Goal: Complete application form

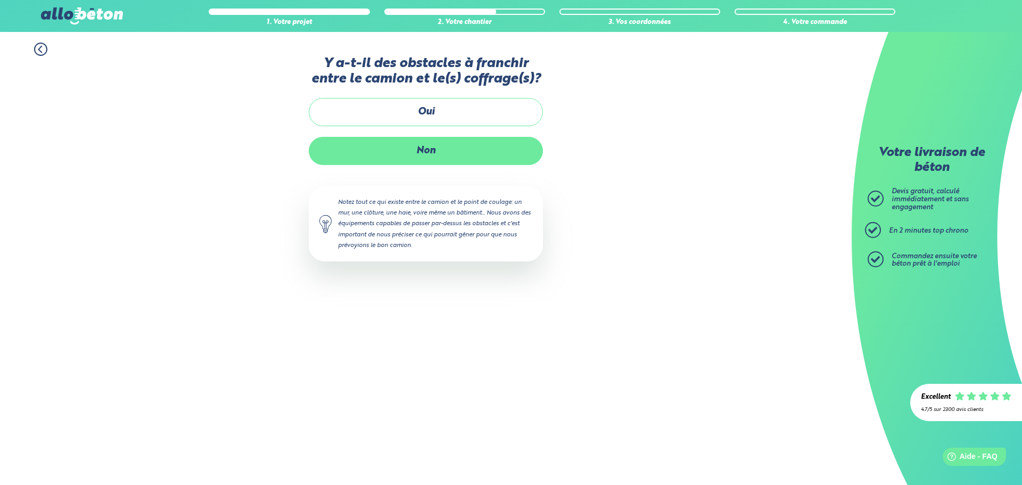
click at [450, 150] on label "Non" at bounding box center [426, 151] width 234 height 28
click at [0, 0] on input "Non" at bounding box center [0, 0] width 0 height 0
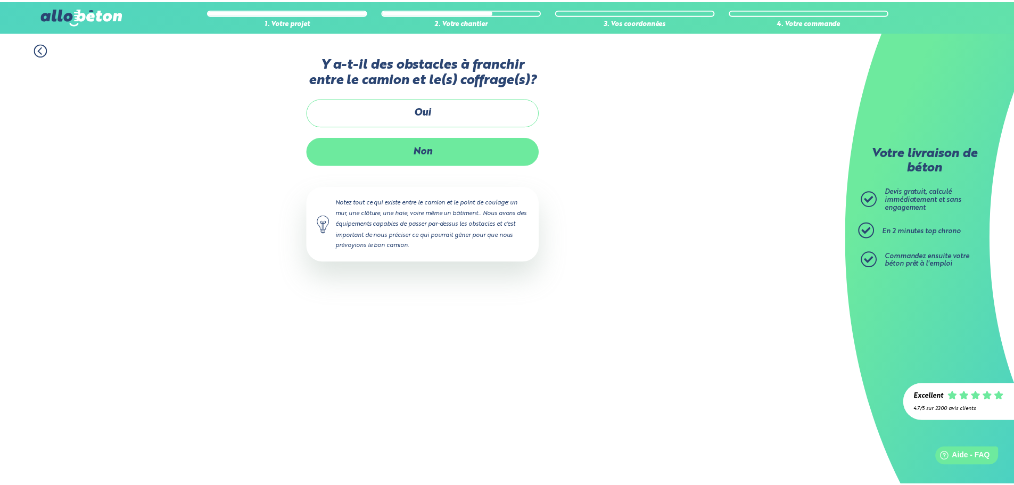
scroll to position [9, 0]
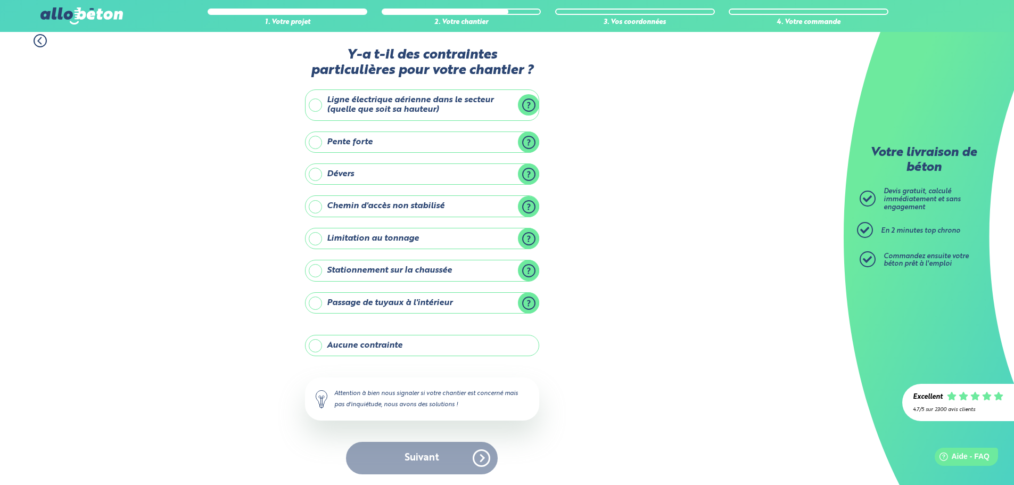
click at [366, 139] on label "Pente forte" at bounding box center [422, 142] width 234 height 21
click at [0, 0] on input "Pente forte" at bounding box center [0, 0] width 0 height 0
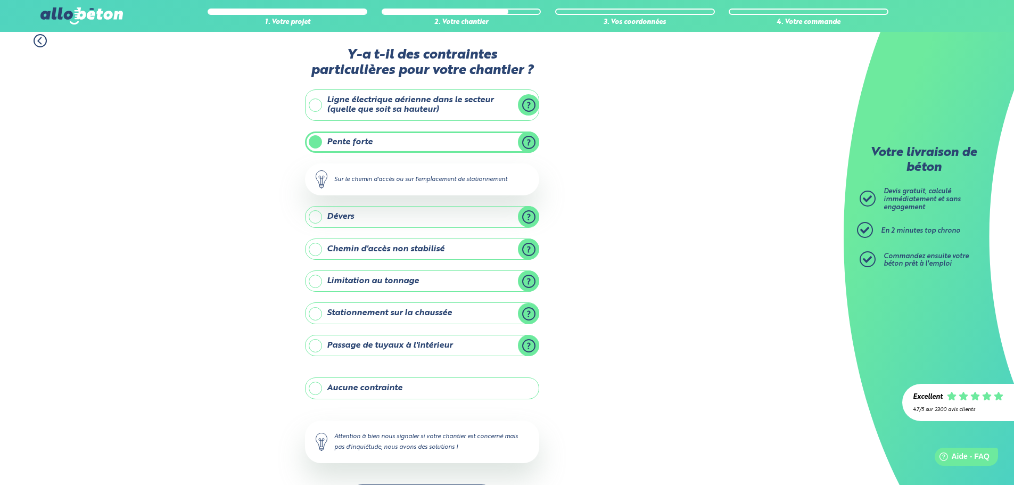
scroll to position [51, 0]
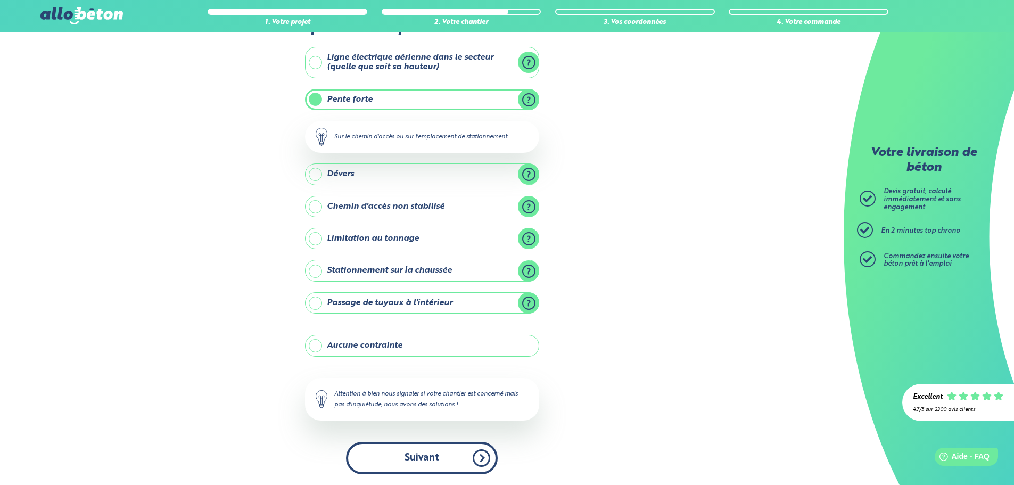
click at [463, 452] on button "Suivant" at bounding box center [422, 458] width 152 height 32
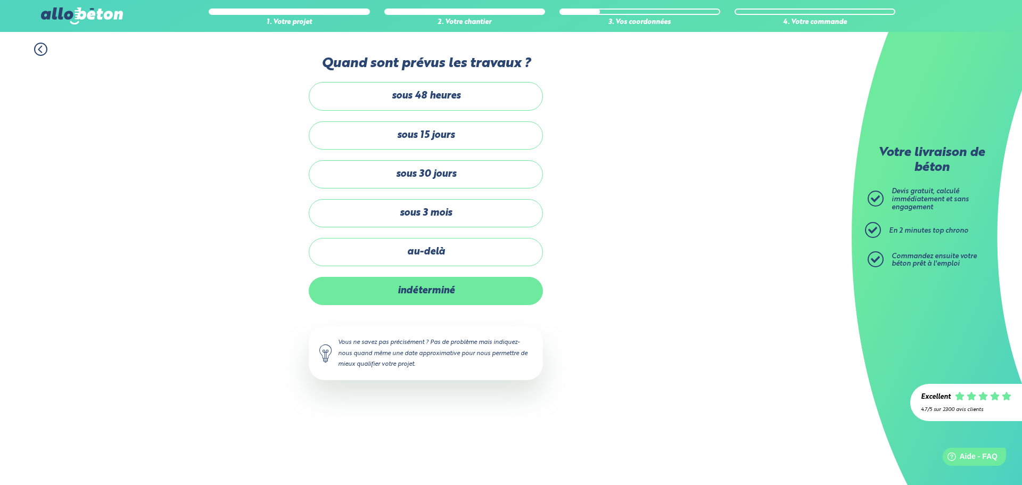
click at [443, 287] on label "indéterminé" at bounding box center [426, 291] width 234 height 28
click at [0, 0] on input "indéterminé" at bounding box center [0, 0] width 0 height 0
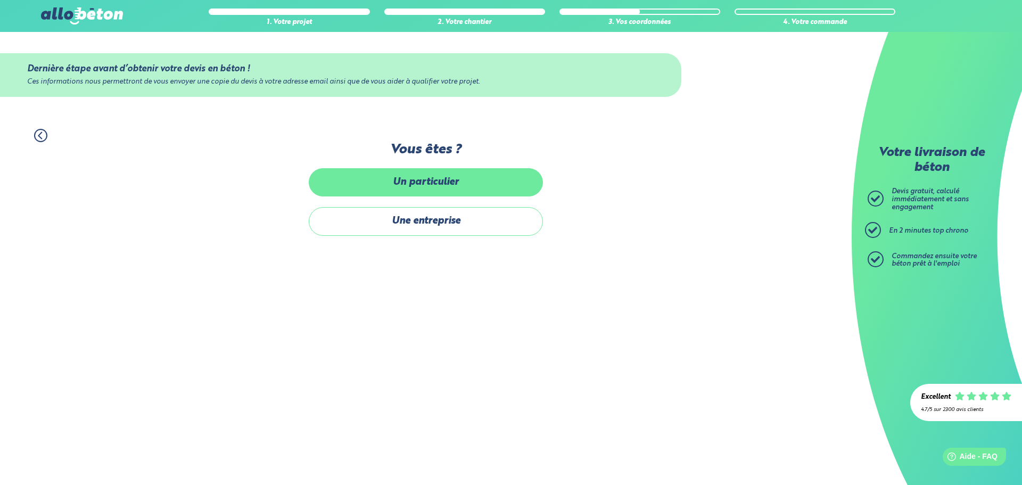
click at [435, 185] on label "Un particulier" at bounding box center [426, 182] width 234 height 28
click at [0, 0] on input "Un particulier" at bounding box center [0, 0] width 0 height 0
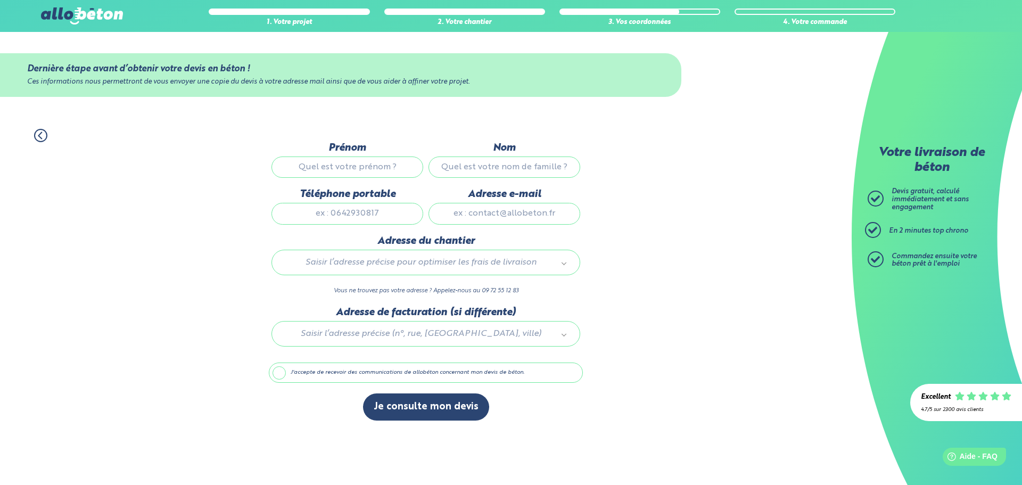
click at [216, 170] on div "1. Votre projet 2. Votre chantier 3. Vos coordonnées 4. Votre commande Dernière…" at bounding box center [426, 274] width 852 height 313
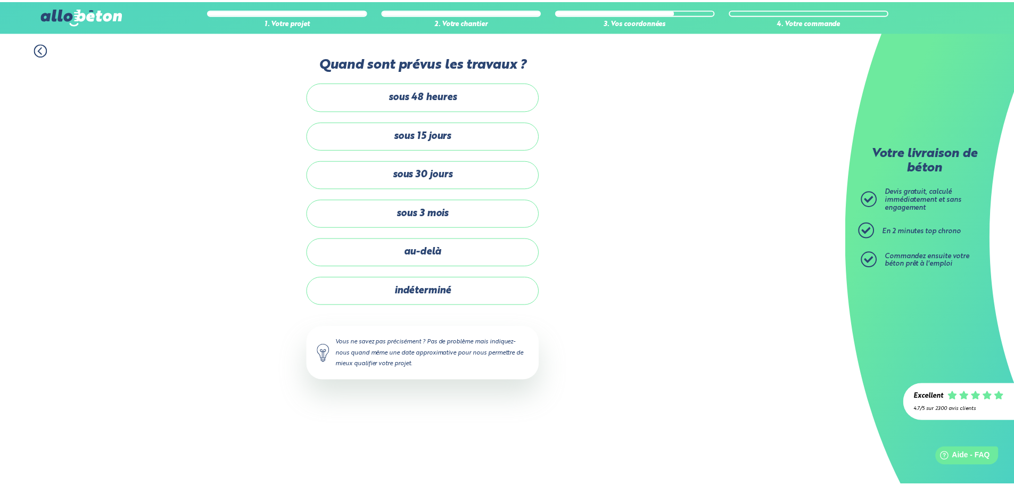
scroll to position [51, 0]
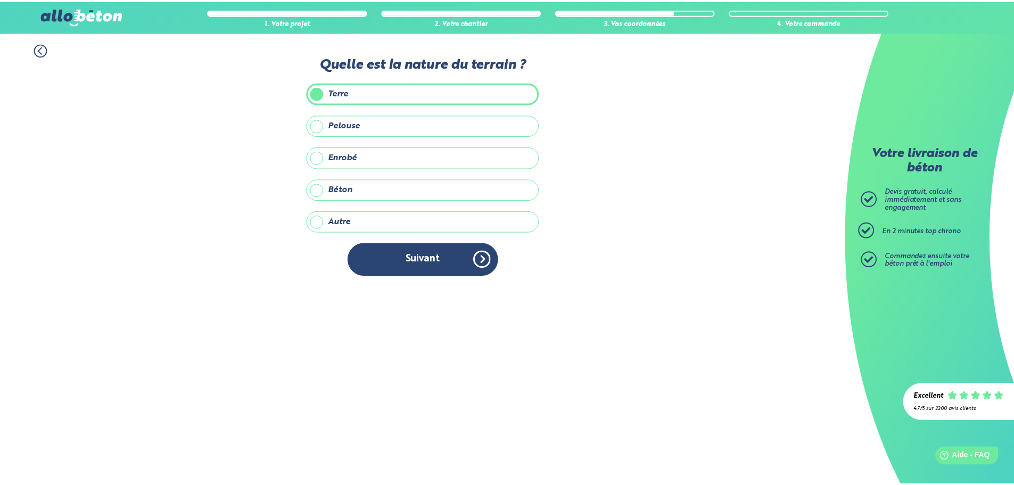
scroll to position [71, 0]
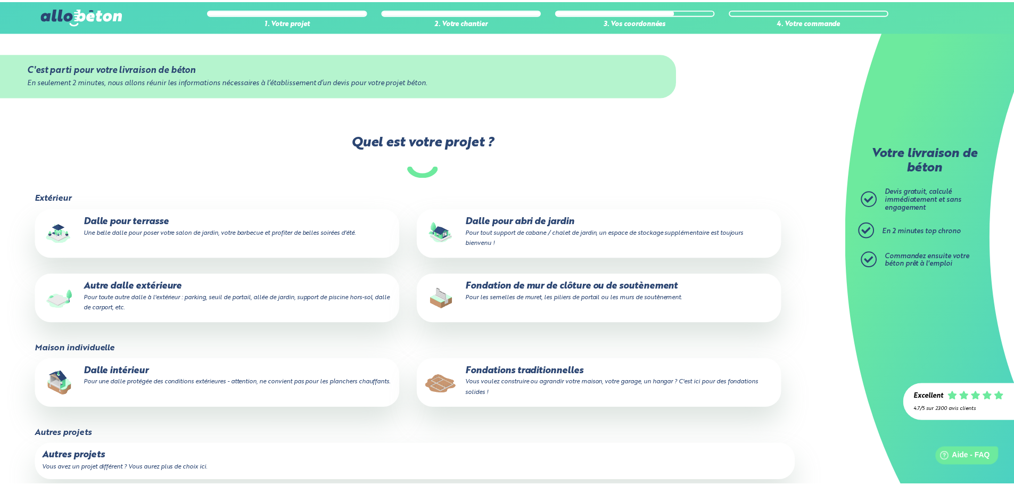
scroll to position [17, 0]
